Goal: Navigation & Orientation: Go to known website

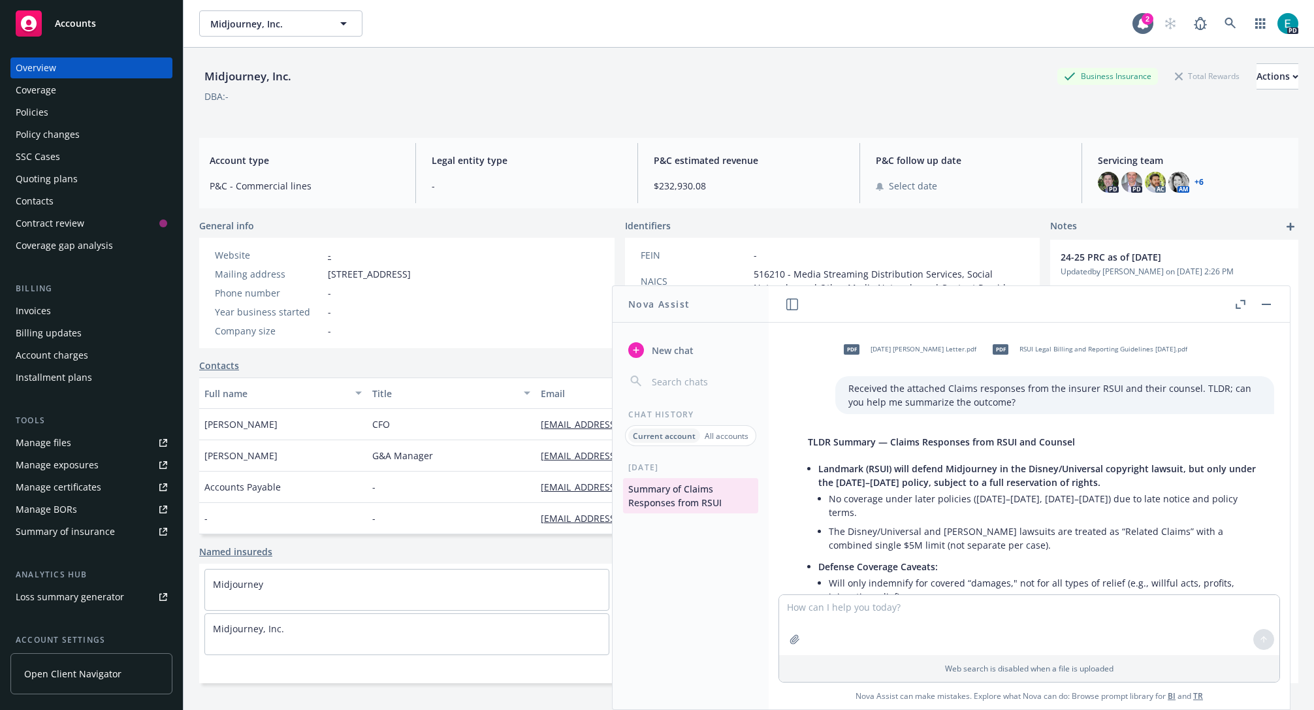
scroll to position [330, 0]
